Goal: Contribute content

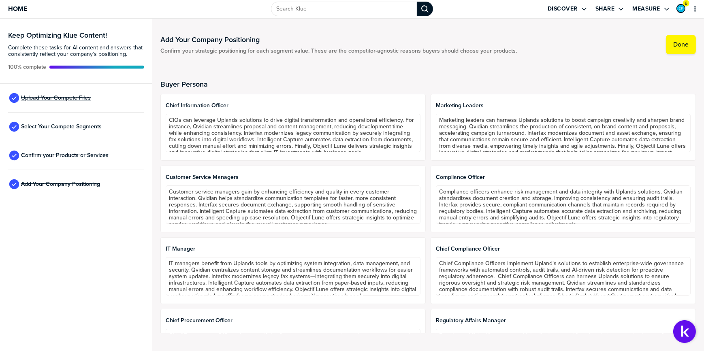
click at [55, 101] on span "Upload Your Compete Files" at bounding box center [56, 98] width 70 height 6
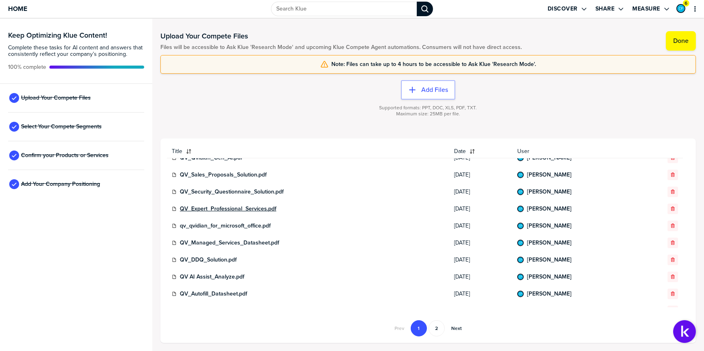
scroll to position [285, 0]
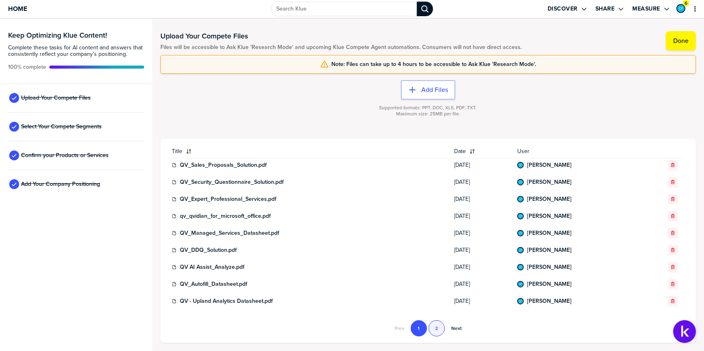
click at [433, 328] on button "2" at bounding box center [436, 328] width 16 height 16
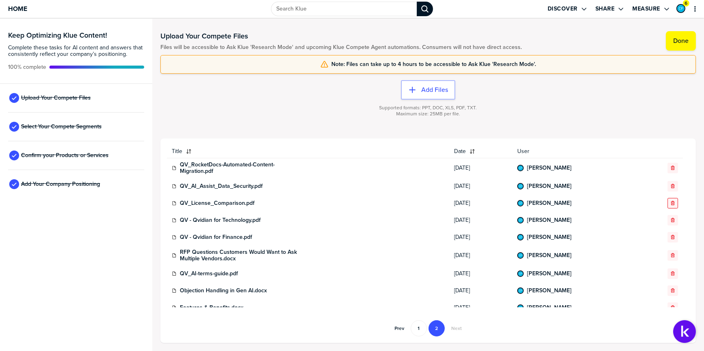
click at [670, 205] on icon "button" at bounding box center [672, 203] width 5 height 5
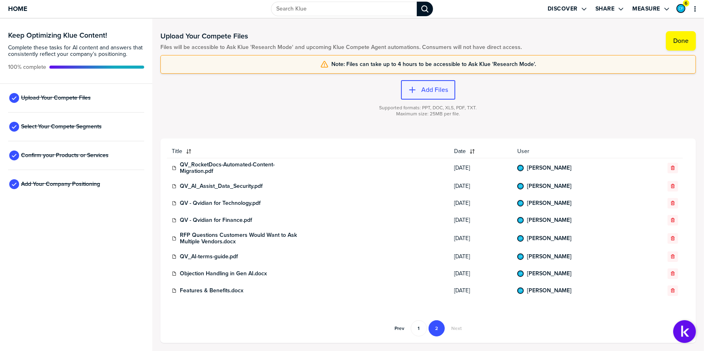
click at [427, 90] on label "Add Files" at bounding box center [434, 90] width 27 height 8
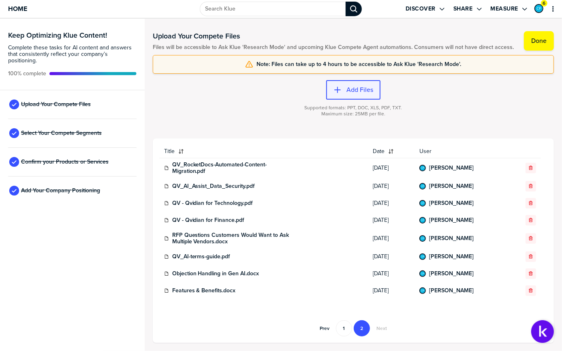
click at [360, 90] on label "Add Files" at bounding box center [359, 90] width 27 height 8
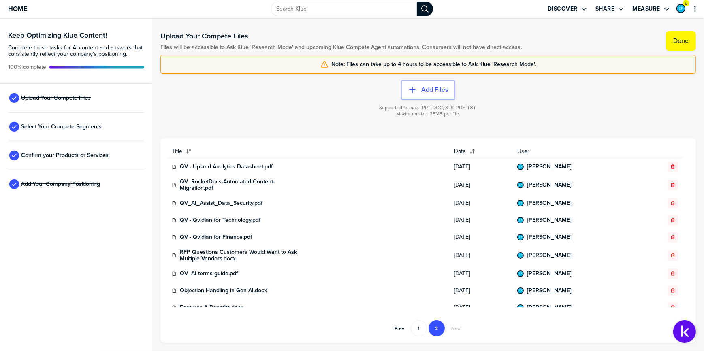
click at [690, 217] on div "Title Date User QV - Upland Analytics Datasheet.pdf [DATE] [PERSON_NAME] QV_Roc…" at bounding box center [427, 240] width 535 height 204
click at [682, 37] on label "Done" at bounding box center [680, 41] width 15 height 8
